Goal: Find specific page/section: Find specific page/section

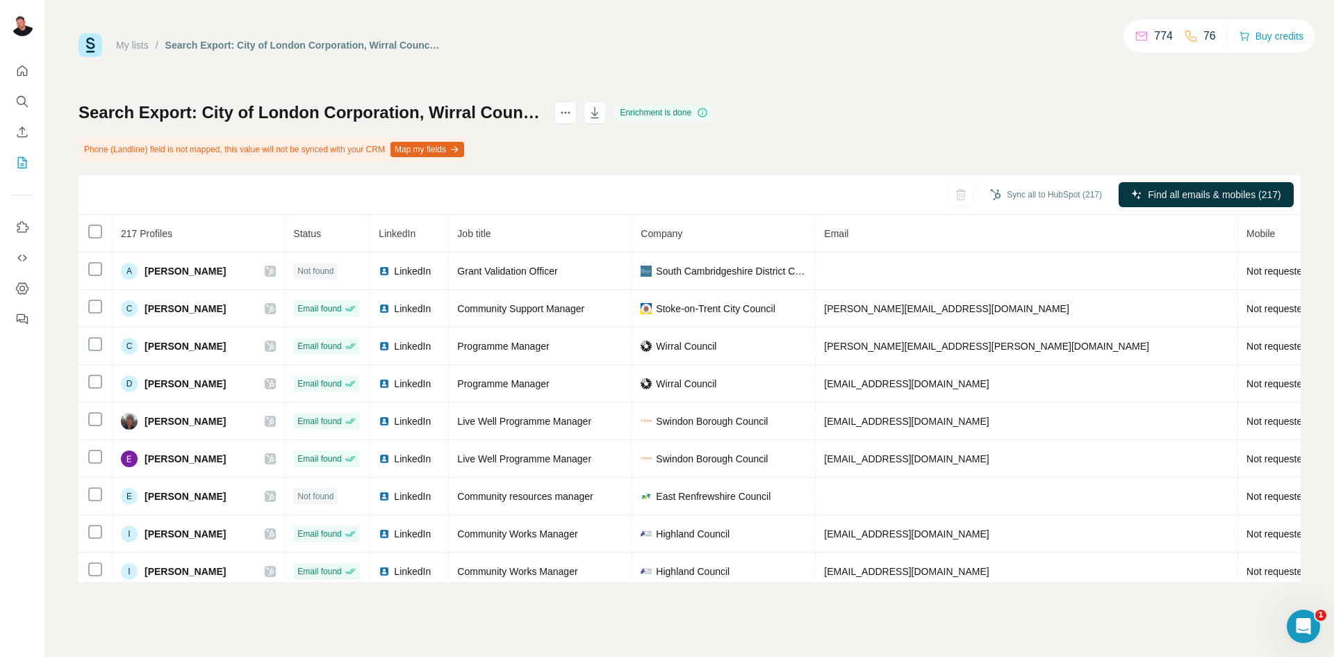
scroll to position [1832, 0]
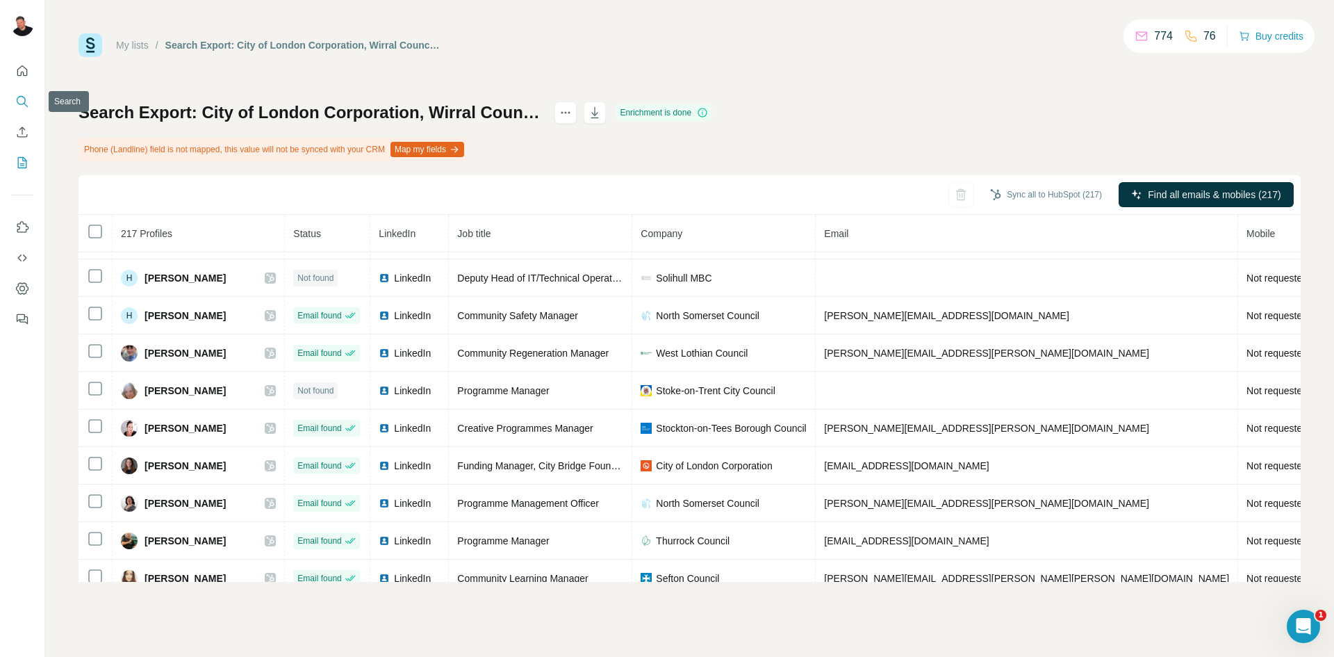
click at [27, 106] on icon "Search" at bounding box center [22, 101] width 14 height 14
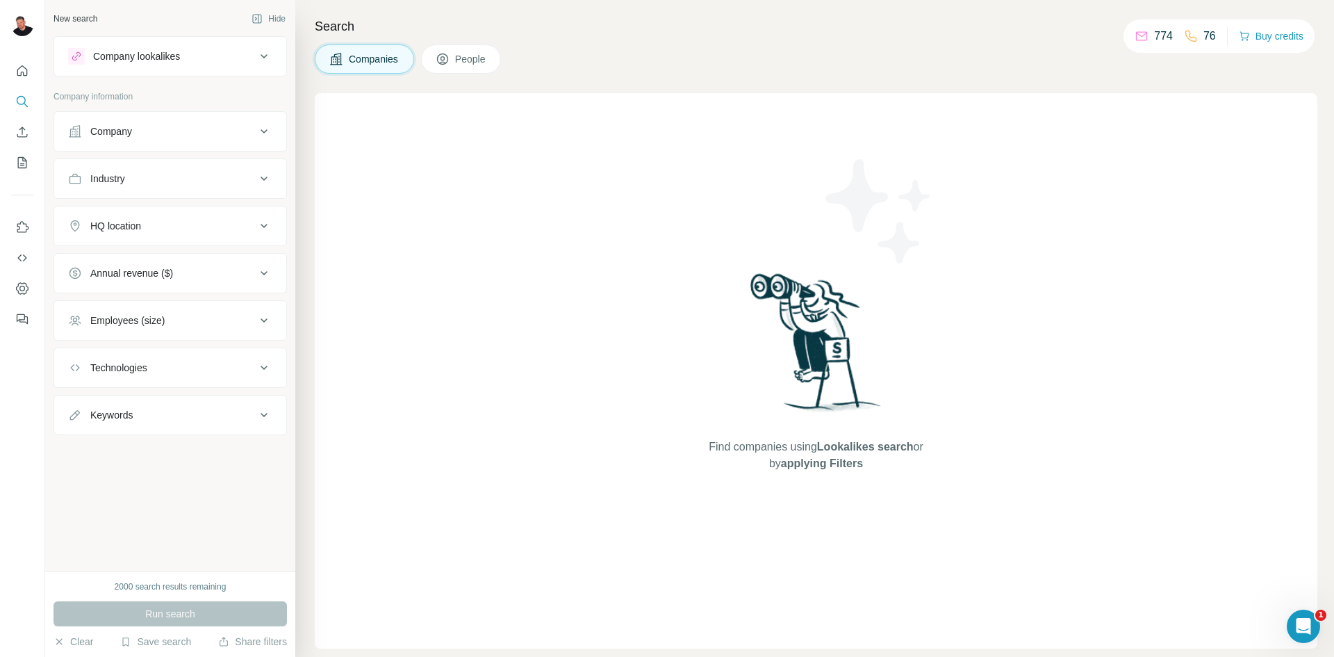
click at [477, 65] on span "People" at bounding box center [471, 59] width 32 height 14
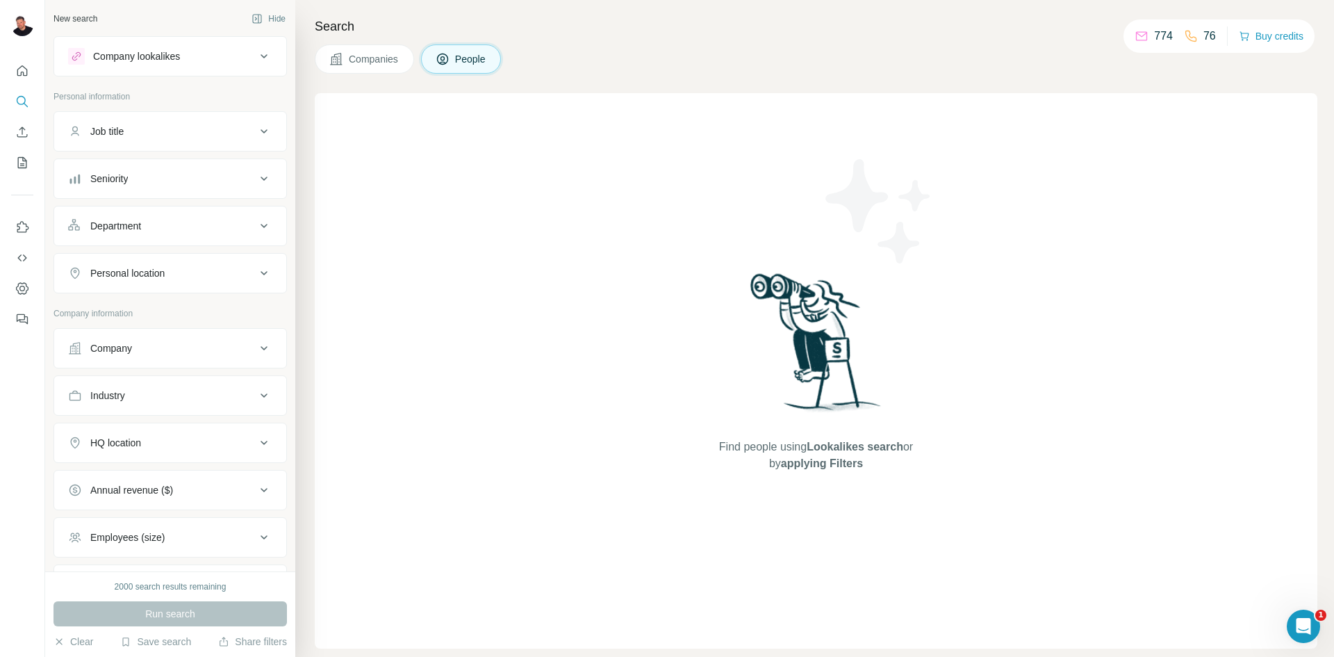
click at [477, 224] on div "Find people using Lookalikes search or by applying Filters" at bounding box center [816, 370] width 1003 height 555
click at [19, 72] on icon "Quick start" at bounding box center [22, 71] width 14 height 14
